Goal: Task Accomplishment & Management: Use online tool/utility

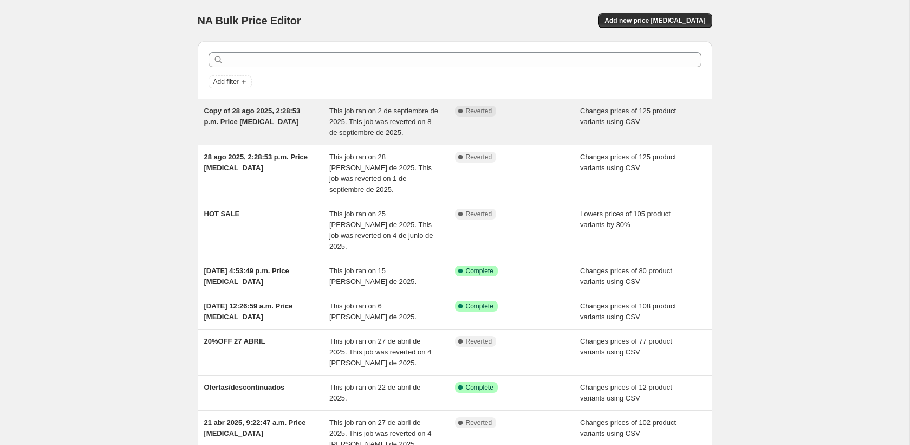
click at [550, 115] on div "Complete Reverted" at bounding box center [509, 111] width 109 height 11
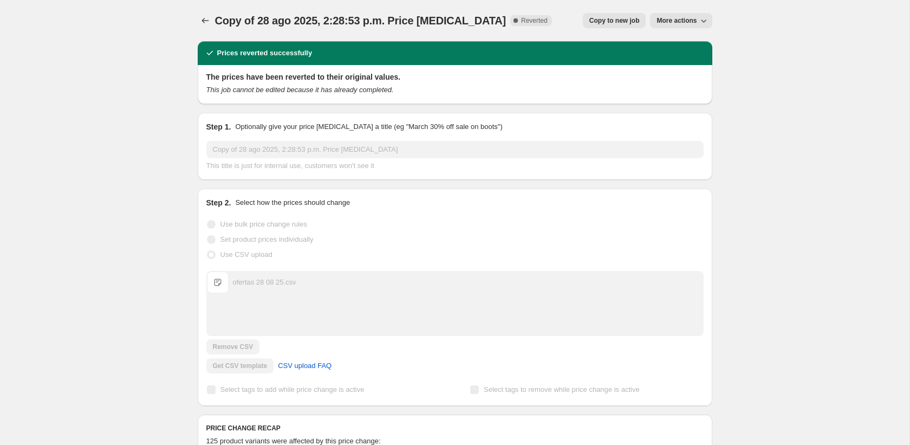
click at [692, 27] on button "More actions" at bounding box center [681, 20] width 62 height 15
drag, startPoint x: 686, startPoint y: 21, endPoint x: 690, endPoint y: 8, distance: 14.4
click at [690, 8] on div "Copy of 28 ago 2025, 2:28:53 p.m. Price change job. This page is ready Copy of …" at bounding box center [455, 20] width 515 height 41
click at [615, 21] on span "Copy to new job" at bounding box center [615, 20] width 50 height 9
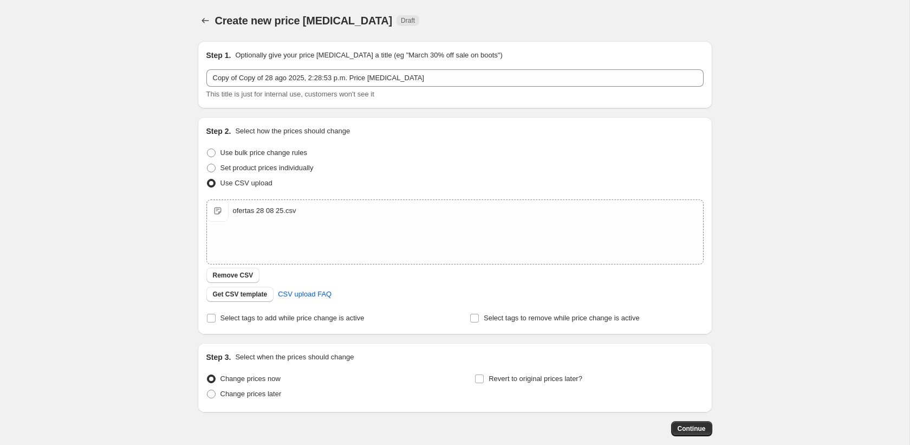
scroll to position [57, 0]
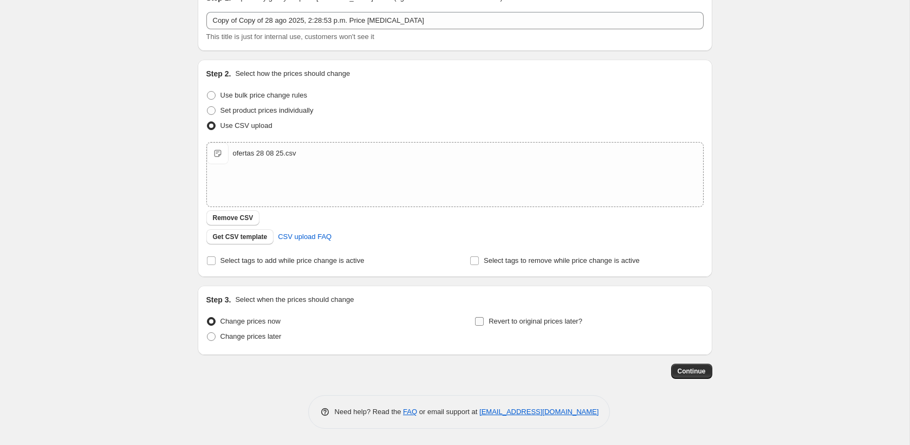
click at [489, 325] on span "Revert to original prices later?" at bounding box center [536, 321] width 94 height 8
click at [484, 325] on input "Revert to original prices later?" at bounding box center [479, 321] width 9 height 9
checkbox input "true"
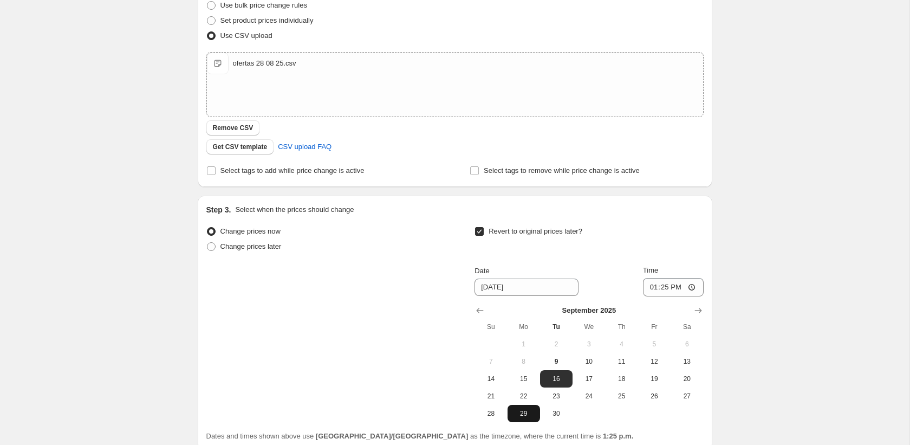
scroll to position [172, 0]
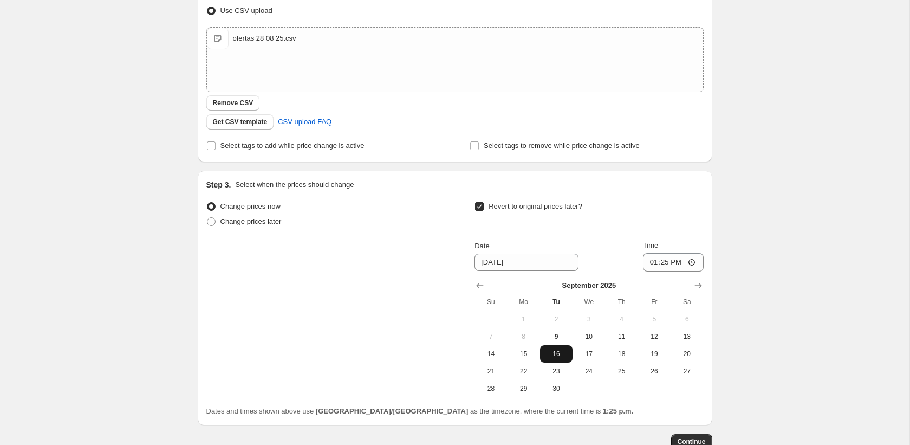
click at [554, 357] on span "16" at bounding box center [557, 354] width 24 height 9
click at [693, 439] on span "Continue" at bounding box center [692, 441] width 28 height 9
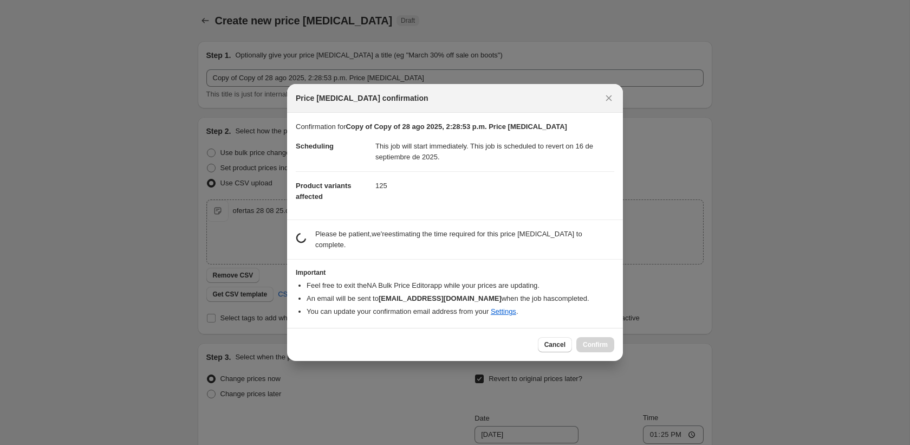
scroll to position [0, 0]
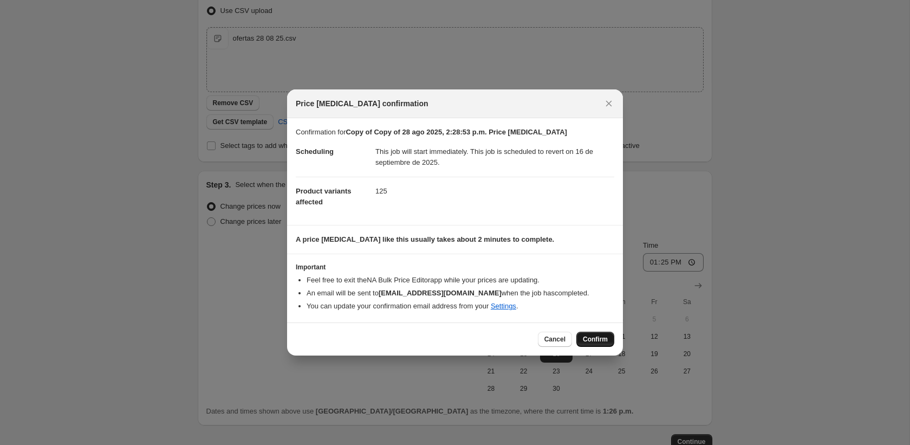
click at [590, 337] on span "Confirm" at bounding box center [595, 339] width 25 height 9
